Goal: Task Accomplishment & Management: Manage account settings

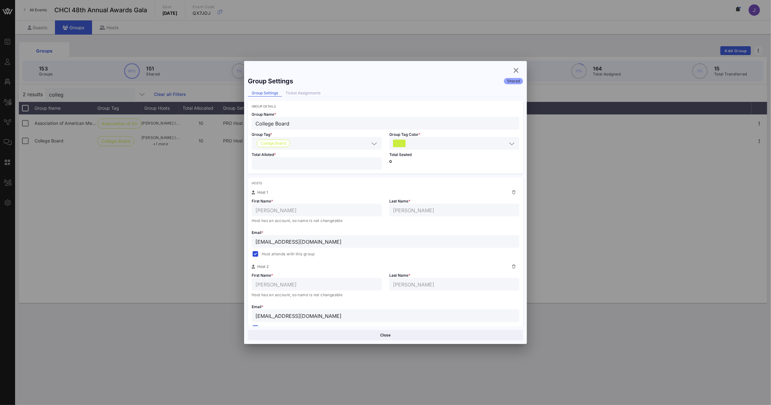
scroll to position [47, 0]
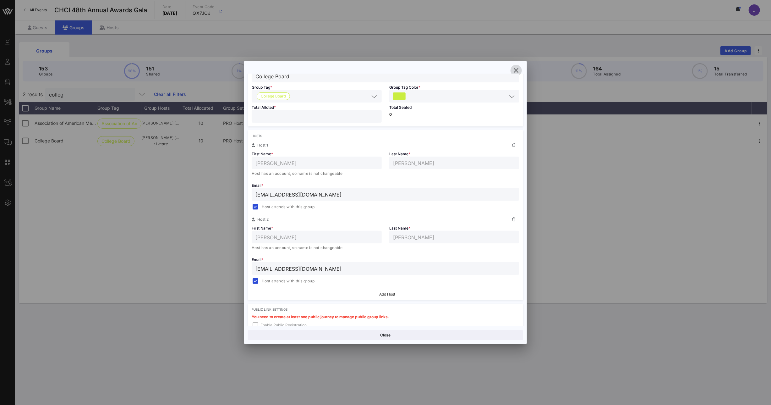
click at [514, 70] on icon "button" at bounding box center [516, 71] width 8 height 8
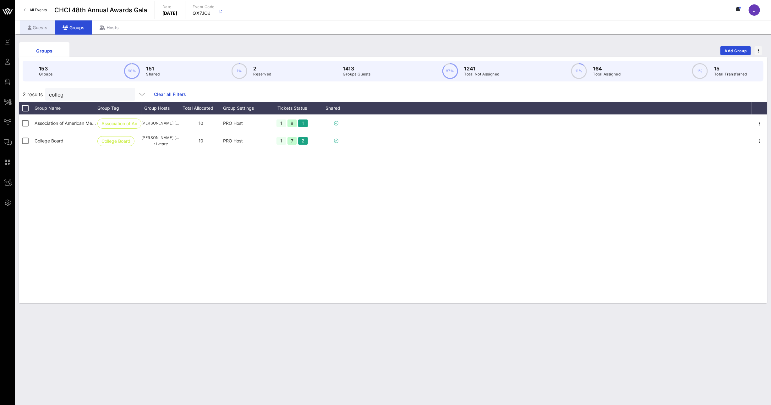
click at [34, 23] on div "Guests" at bounding box center [37, 27] width 35 height 14
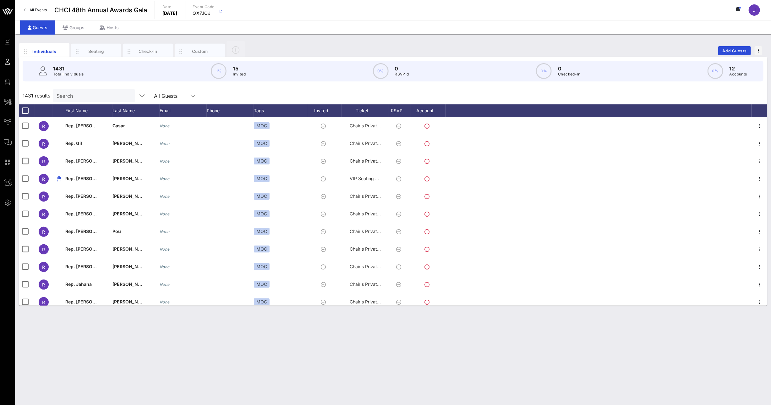
click at [62, 95] on input "Search" at bounding box center [94, 95] width 74 height 8
type input "w"
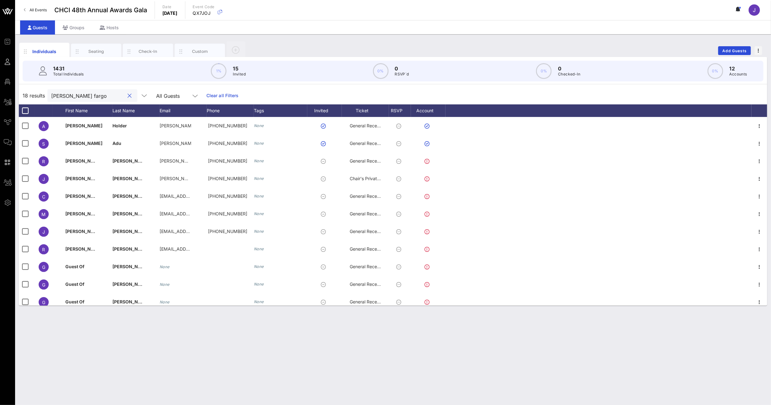
drag, startPoint x: 81, startPoint y: 94, endPoint x: 38, endPoint y: 94, distance: 43.4
click at [38, 94] on div "18 results [PERSON_NAME] fargo All Guests Clear all Filters" at bounding box center [393, 96] width 748 height 18
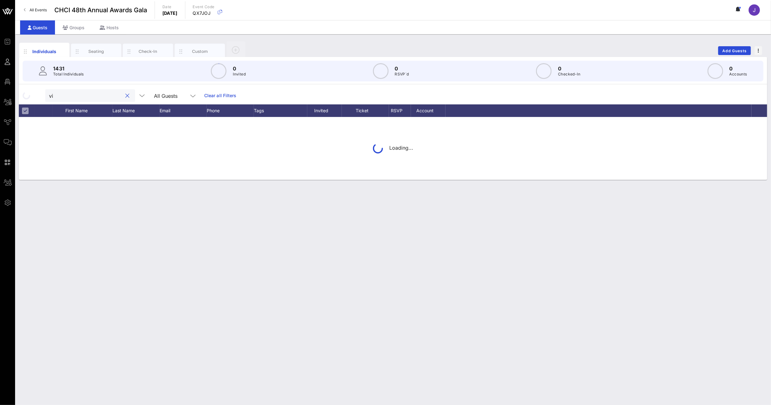
type input "v"
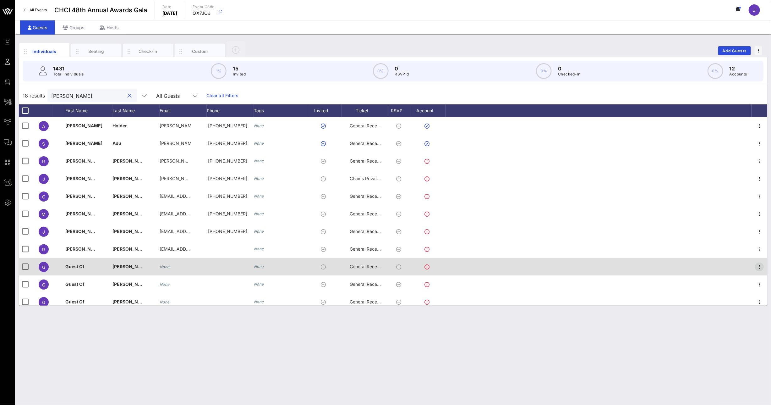
type input "[PERSON_NAME]"
click at [756, 267] on icon "button" at bounding box center [760, 267] width 8 height 8
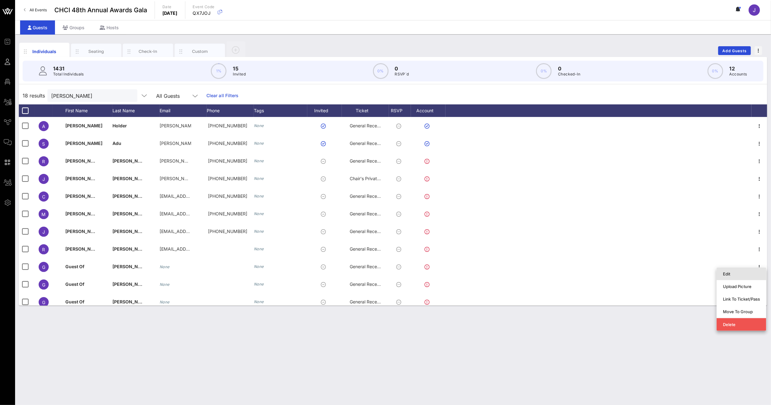
click at [741, 274] on div "Edit" at bounding box center [741, 273] width 37 height 5
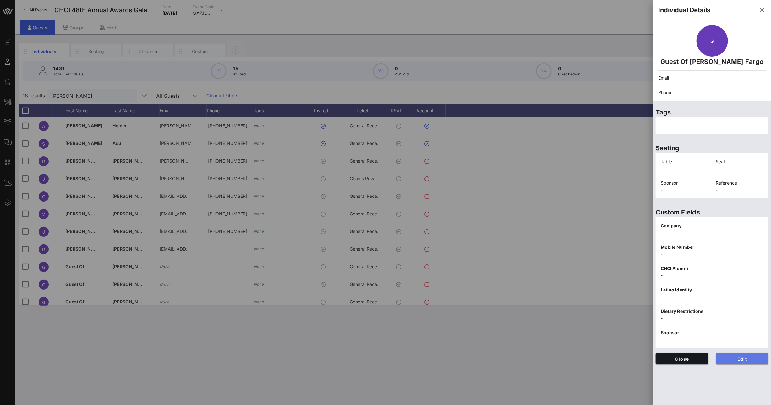
click at [739, 359] on span "Edit" at bounding box center [742, 358] width 43 height 5
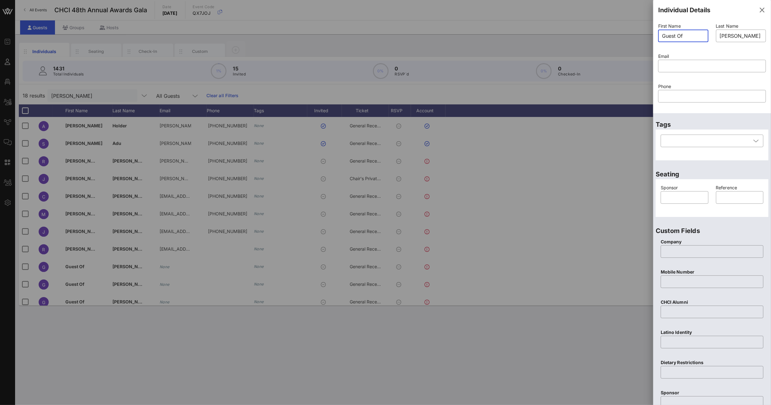
drag, startPoint x: 678, startPoint y: 36, endPoint x: 629, endPoint y: 36, distance: 49.6
click at [629, 36] on div "Event Builder Guests Floor Plan All Groups Journeys Comms QR Scanner Team Setti…" at bounding box center [385, 202] width 771 height 405
type input "[PERSON_NAME]"
click at [691, 199] on input "text" at bounding box center [684, 197] width 40 height 10
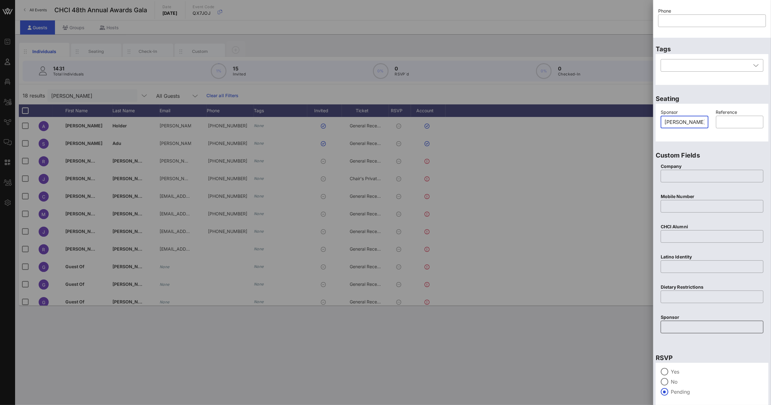
scroll to position [97, 0]
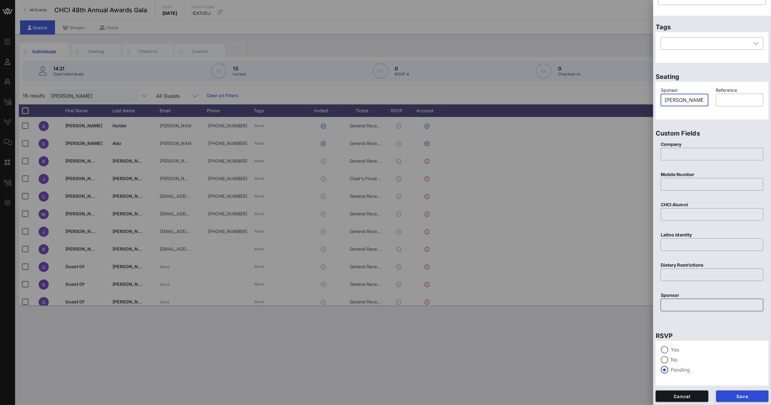
type input "[PERSON_NAME] Fargo"
click at [682, 303] on input "text" at bounding box center [711, 305] width 95 height 10
type input "e"
type input "[PERSON_NAME] Fargo"
click at [740, 397] on span "Save" at bounding box center [742, 395] width 43 height 5
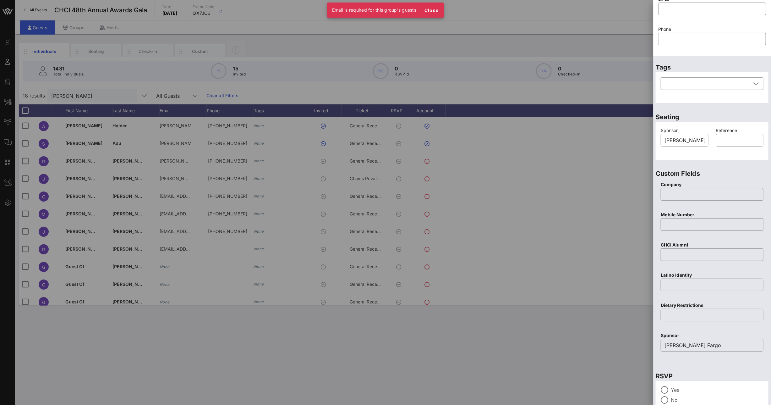
scroll to position [0, 0]
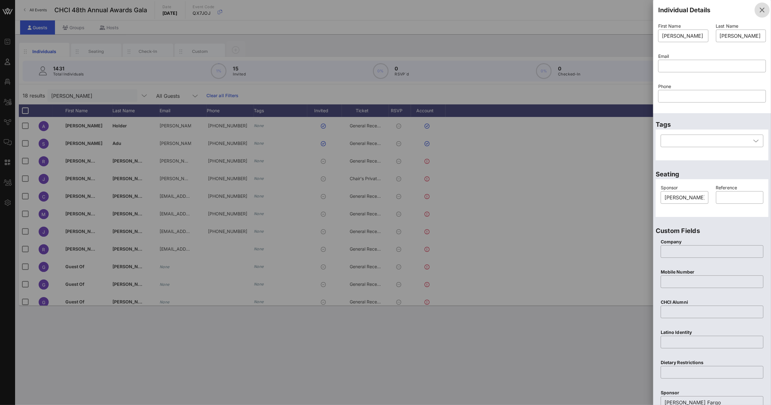
click at [758, 11] on icon "button" at bounding box center [762, 10] width 8 height 8
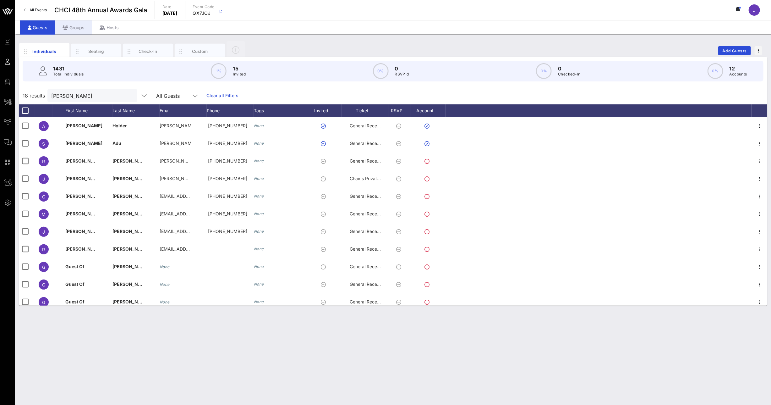
click at [73, 26] on div "Groups" at bounding box center [73, 27] width 37 height 14
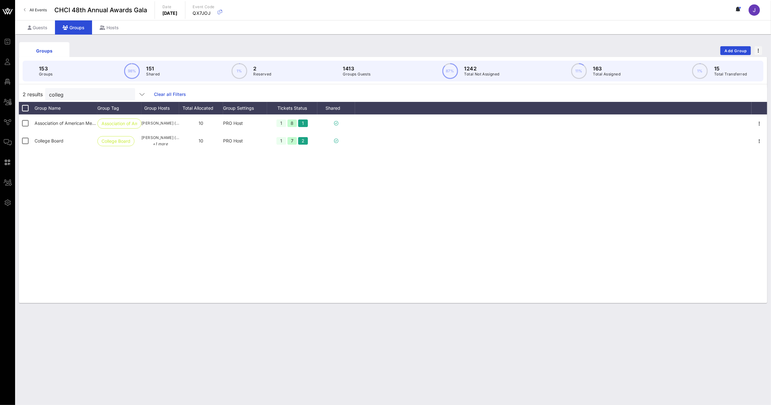
drag, startPoint x: 57, startPoint y: 93, endPoint x: 27, endPoint y: 86, distance: 31.2
click at [34, 88] on div "2 results colleg Clear all Filters" at bounding box center [393, 94] width 748 height 15
click at [57, 100] on div "colleg" at bounding box center [86, 94] width 74 height 13
click at [57, 99] on div "colleg" at bounding box center [86, 94] width 74 height 13
click at [57, 96] on input "colleg" at bounding box center [86, 94] width 74 height 8
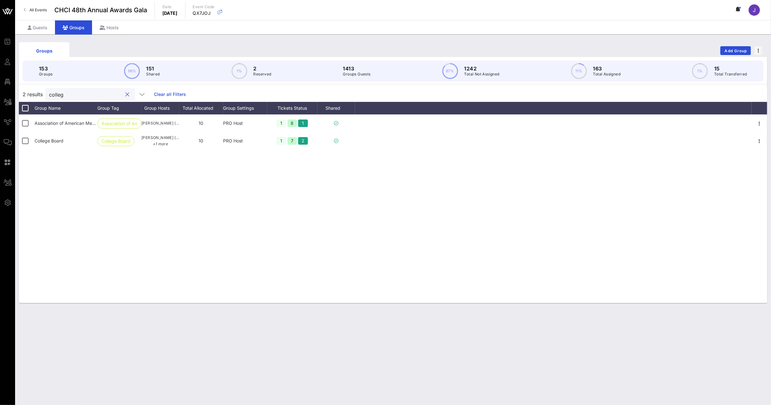
click at [57, 96] on input "colleg" at bounding box center [86, 94] width 74 height 8
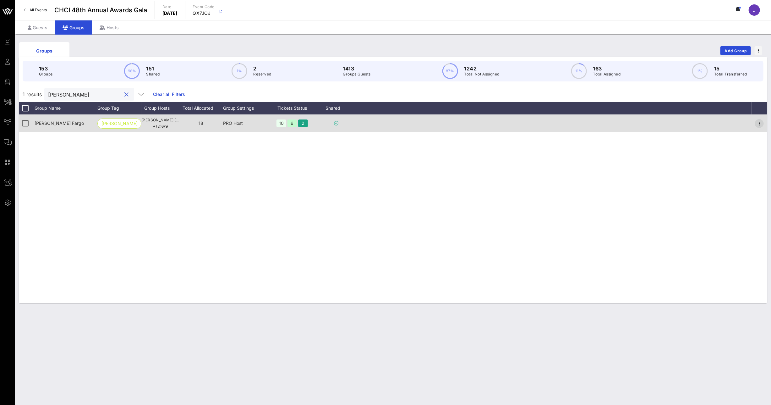
type input "[PERSON_NAME]"
click at [759, 123] on icon "button" at bounding box center [760, 124] width 8 height 8
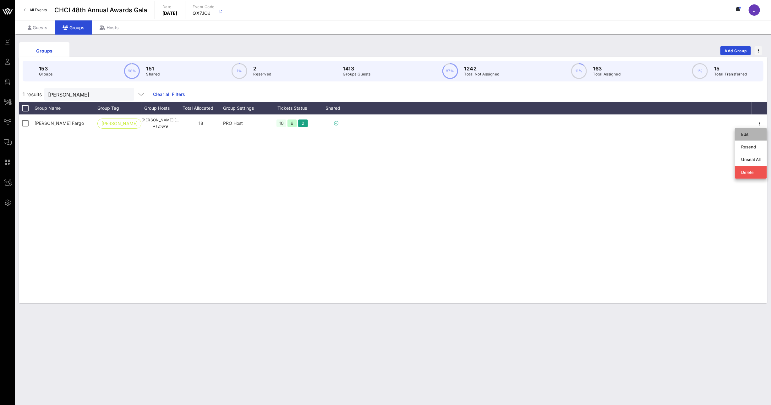
click at [755, 135] on div "Edit" at bounding box center [750, 134] width 19 height 5
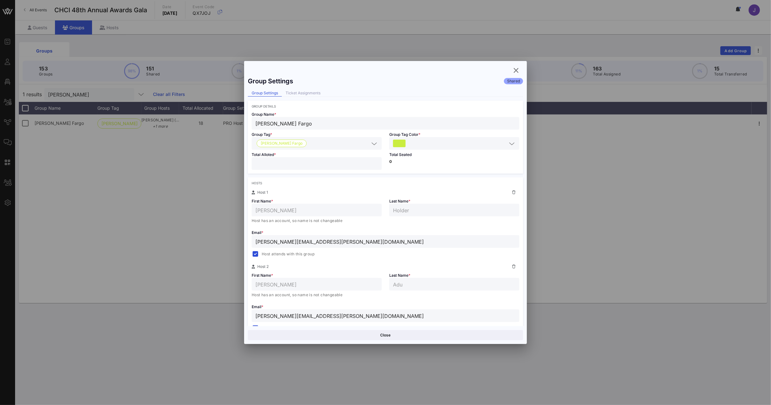
drag, startPoint x: 277, startPoint y: 166, endPoint x: 227, endPoint y: 162, distance: 50.4
click at [237, 163] on div "Event Builder Guests Floor Plan All Groups Journeys Comms QR Scanner Team Setti…" at bounding box center [385, 202] width 771 height 405
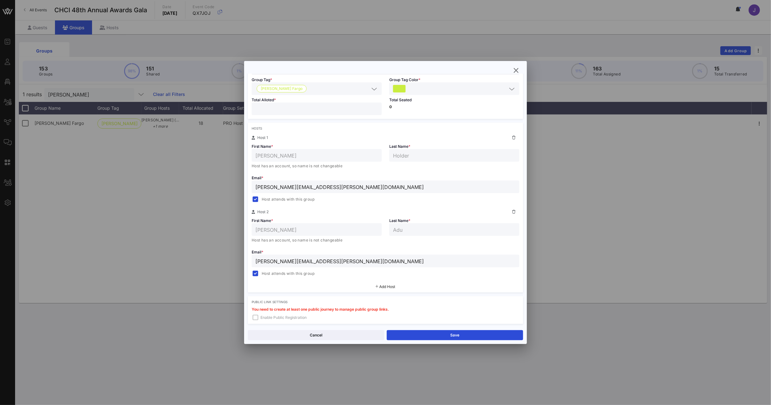
scroll to position [149, 0]
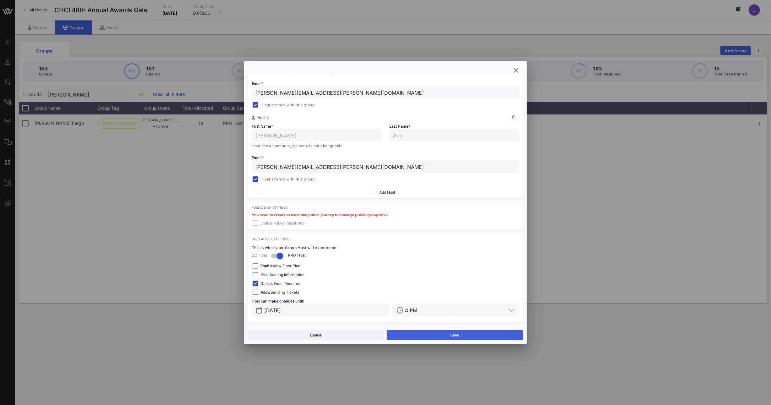
type input "*"
click at [444, 335] on button "Save" at bounding box center [455, 335] width 136 height 10
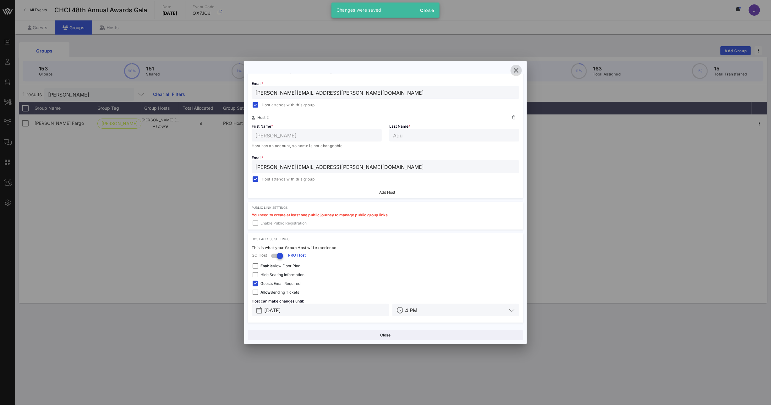
click at [517, 72] on icon "button" at bounding box center [516, 71] width 8 height 8
